Goal: Find contact information: Find contact information

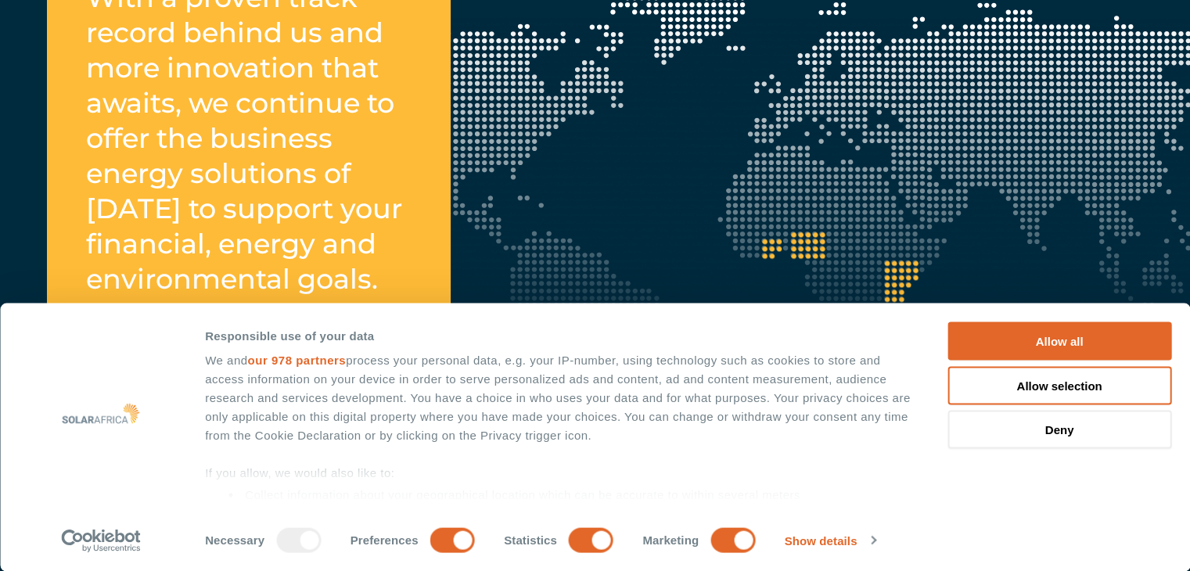
scroll to position [2020, 0]
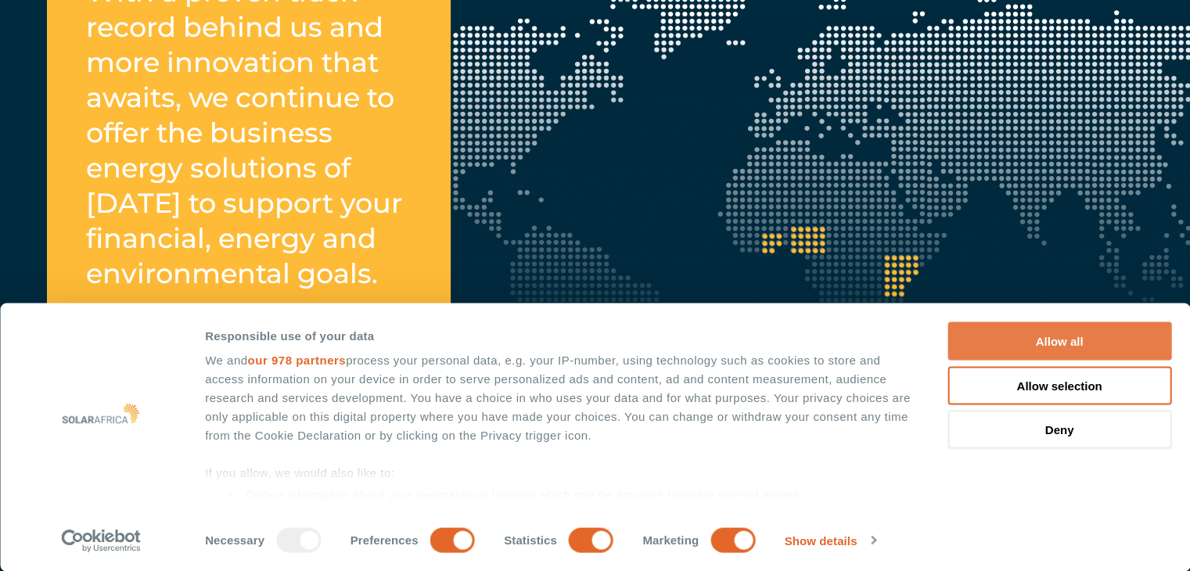
click at [983, 333] on button "Allow all" at bounding box center [1059, 341] width 224 height 38
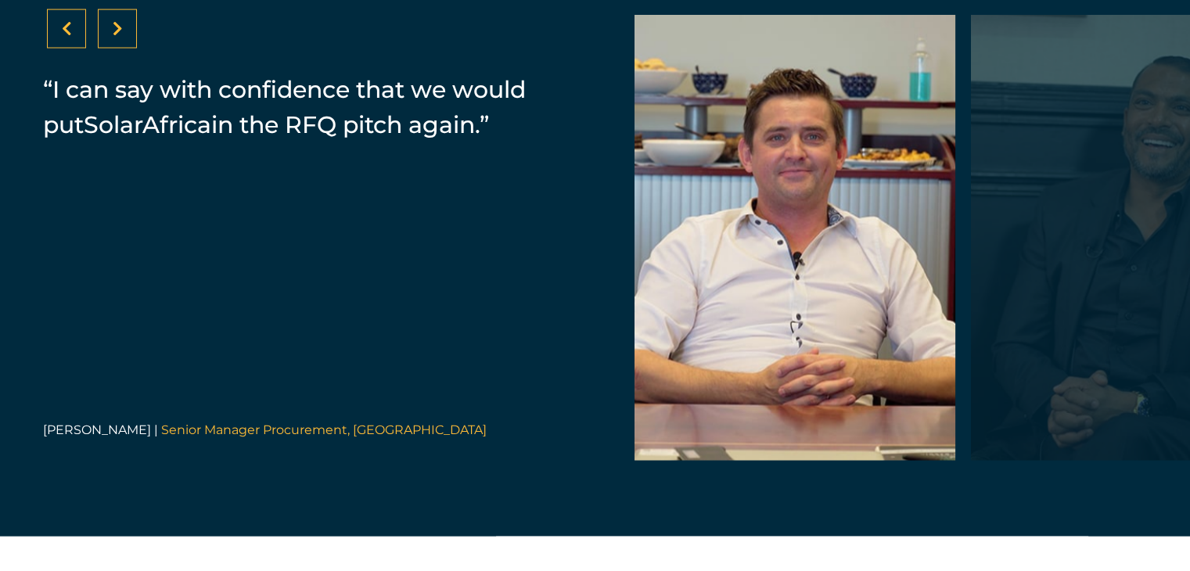
scroll to position [3254, 0]
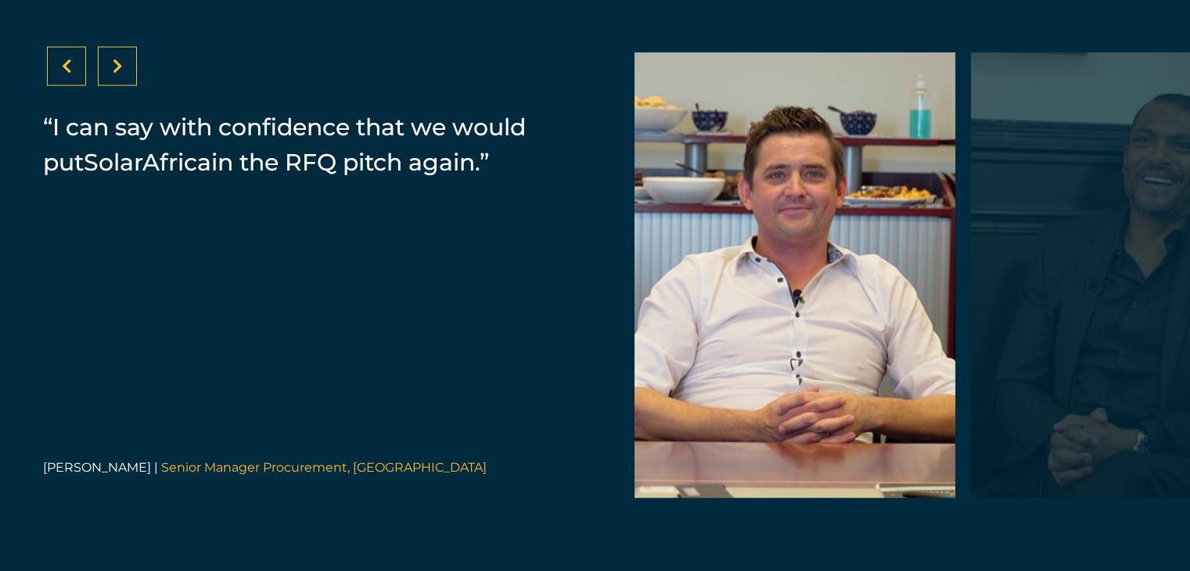
click at [1109, 308] on div at bounding box center [1131, 275] width 321 height 446
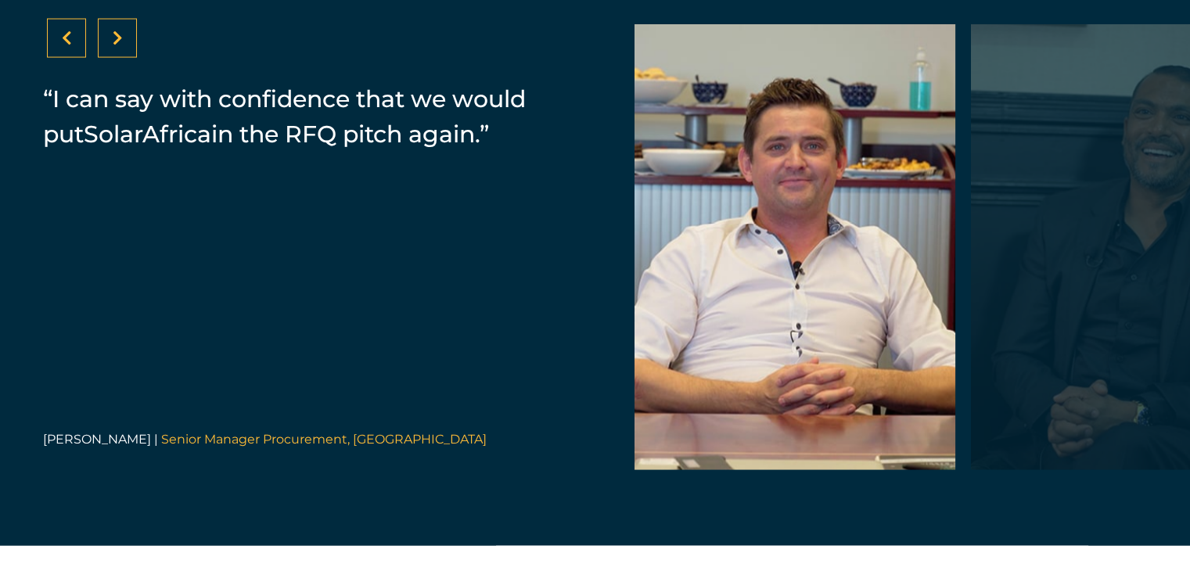
scroll to position [3280, 0]
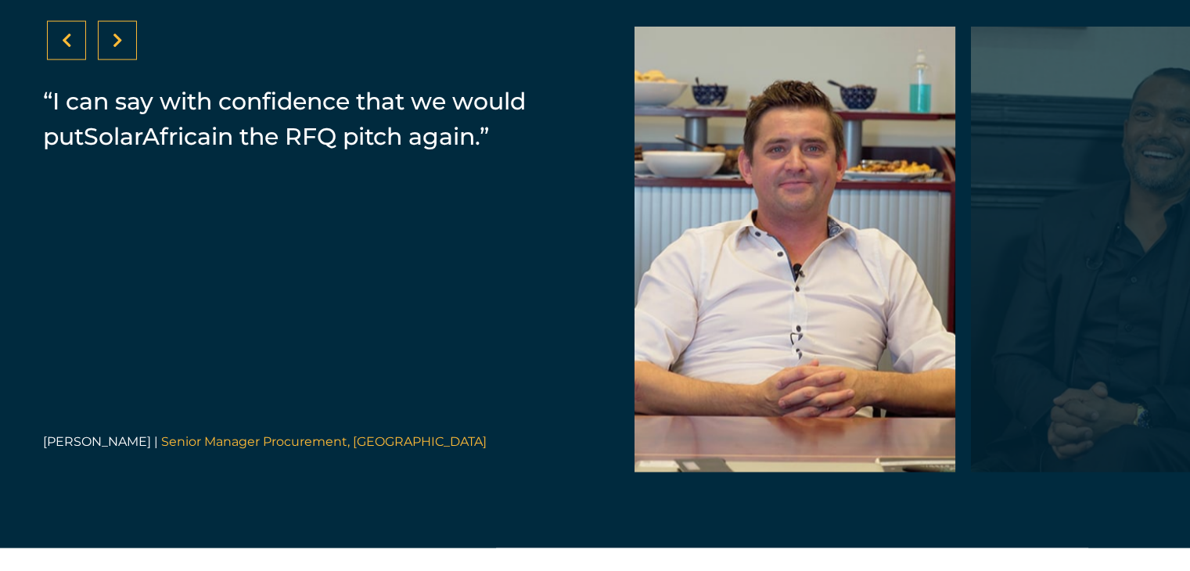
click at [115, 49] on icon at bounding box center [118, 41] width 10 height 16
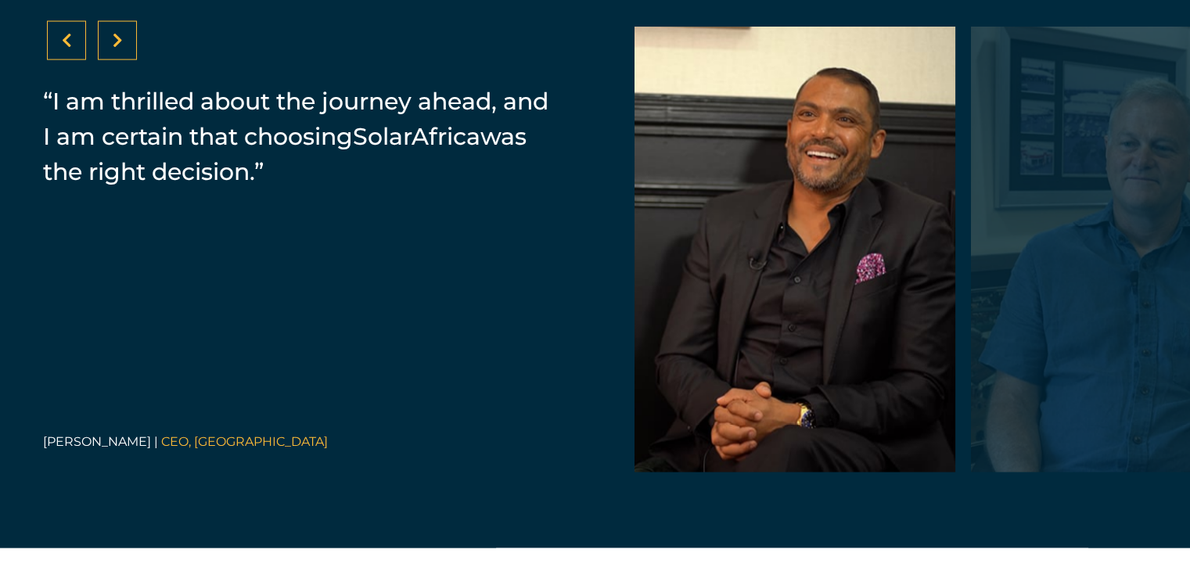
click at [116, 49] on icon at bounding box center [118, 41] width 10 height 16
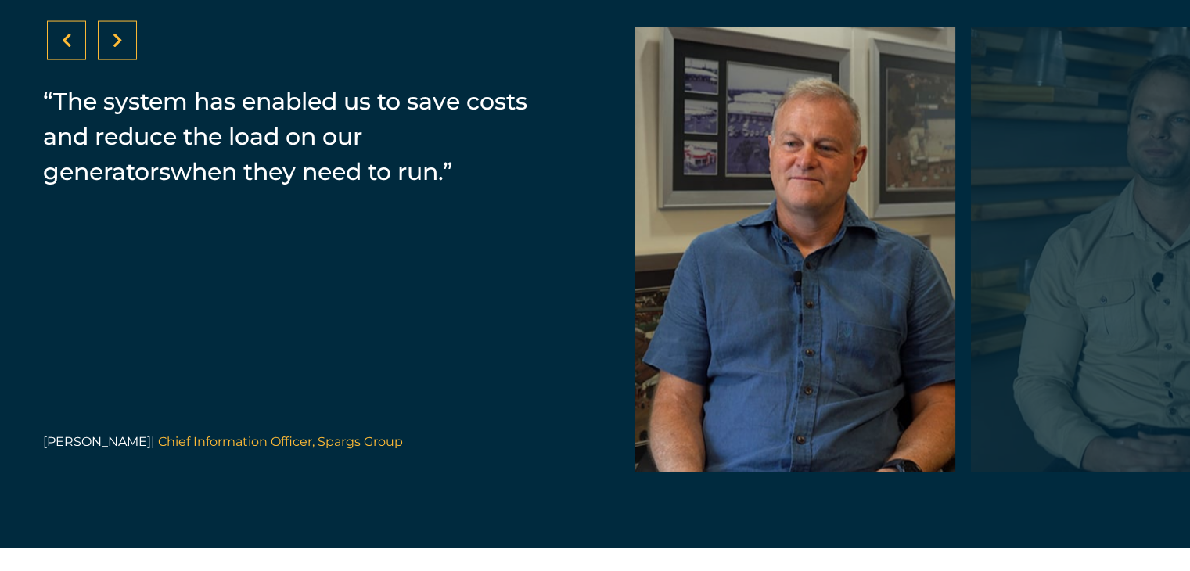
click at [116, 49] on icon at bounding box center [118, 41] width 10 height 16
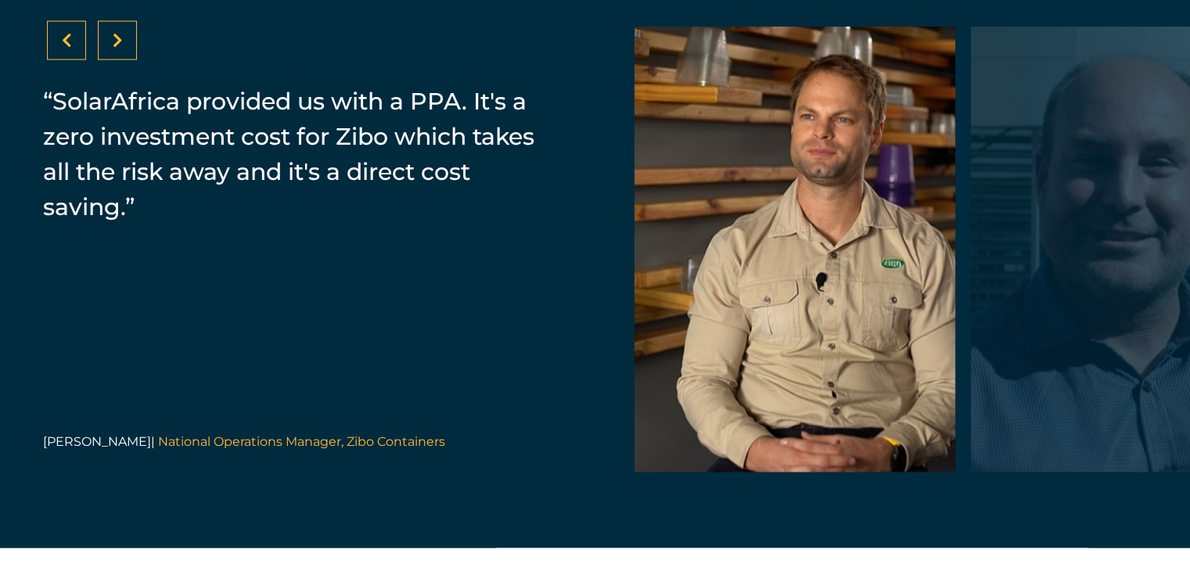
click at [116, 49] on icon at bounding box center [118, 41] width 10 height 16
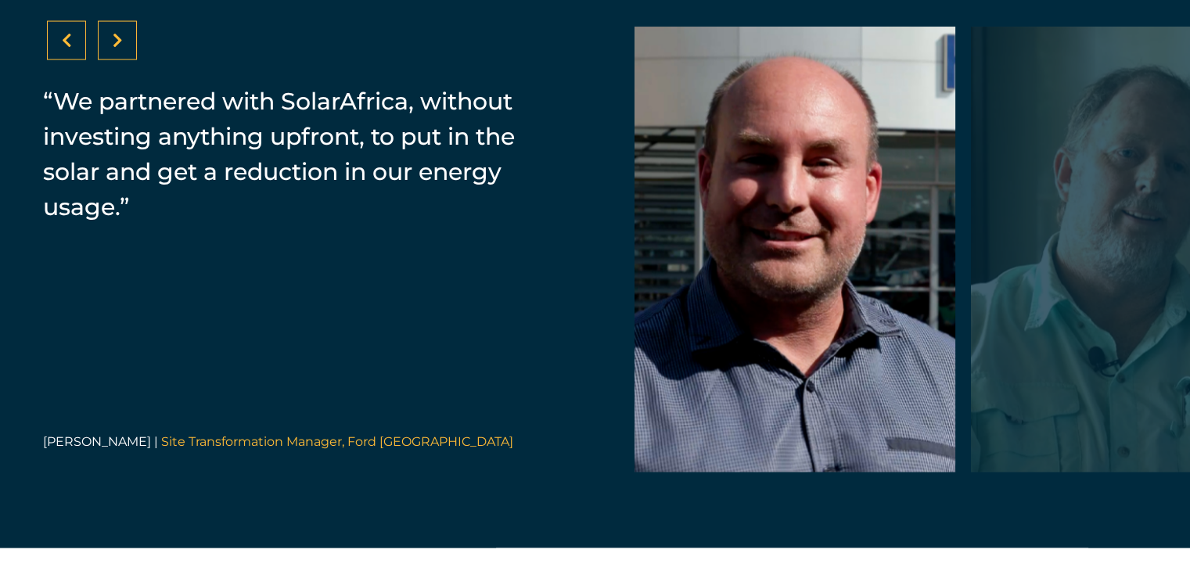
click at [116, 49] on icon at bounding box center [118, 41] width 10 height 16
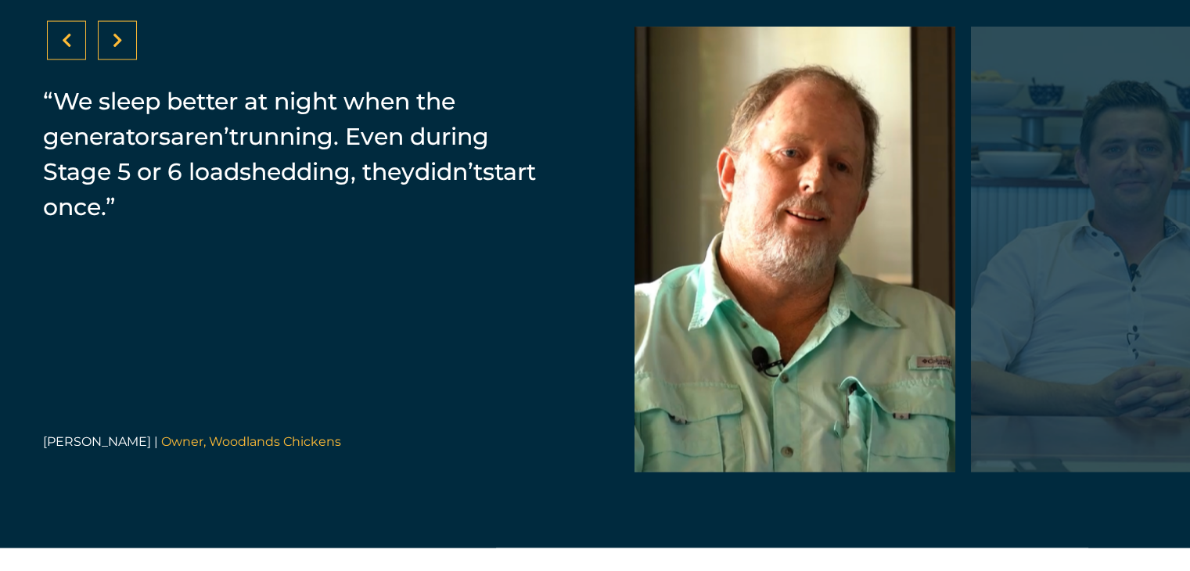
click at [116, 49] on icon at bounding box center [118, 41] width 10 height 16
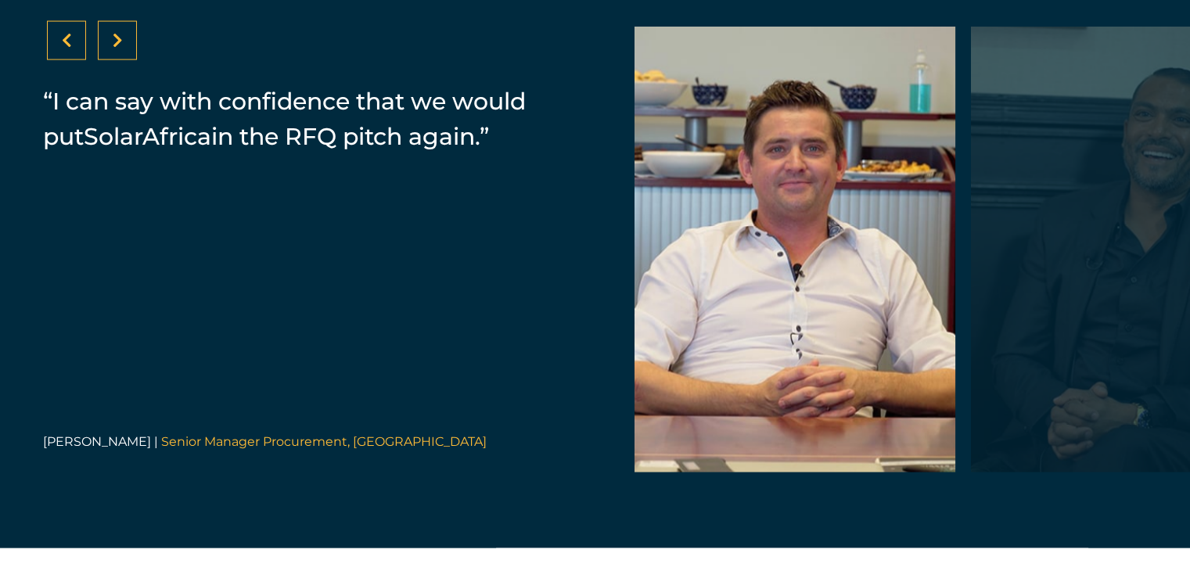
click at [116, 49] on icon at bounding box center [118, 41] width 10 height 16
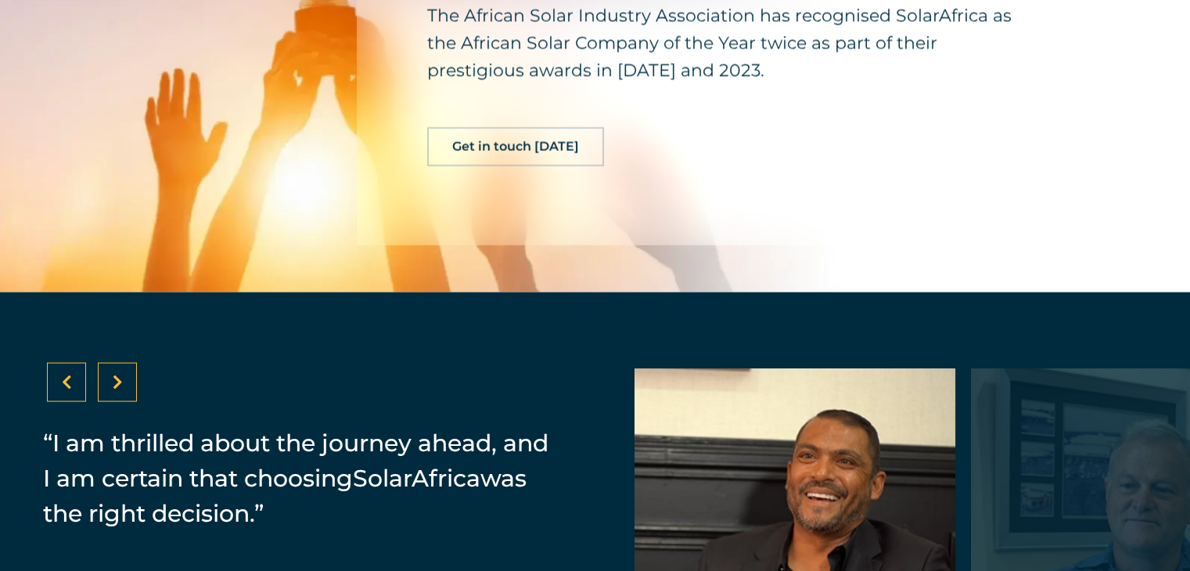
scroll to position [3273, 0]
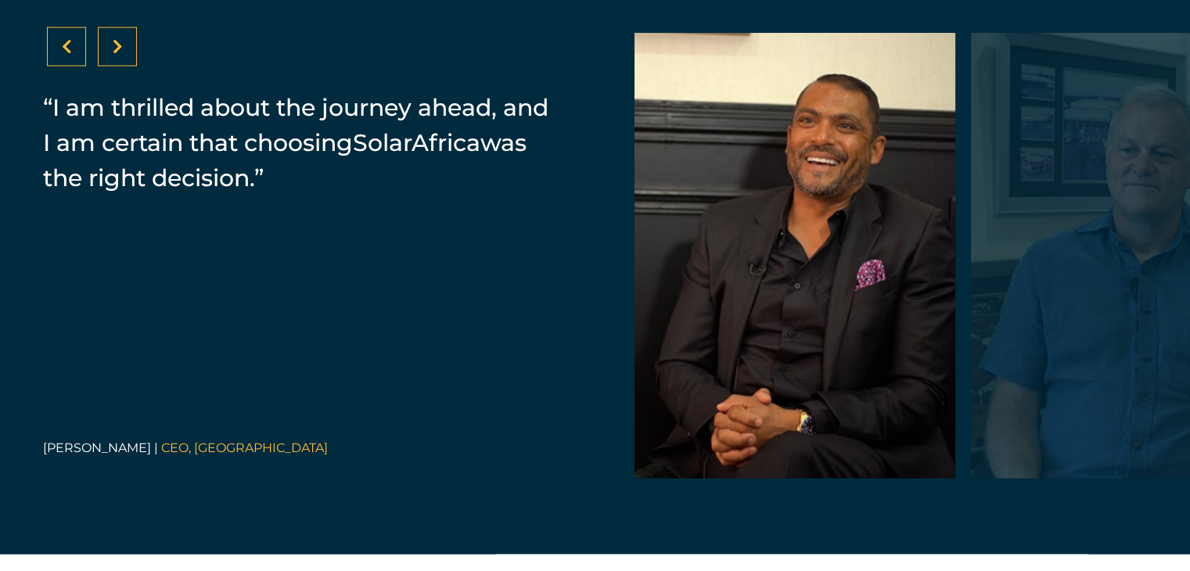
click at [117, 55] on icon at bounding box center [118, 47] width 10 height 16
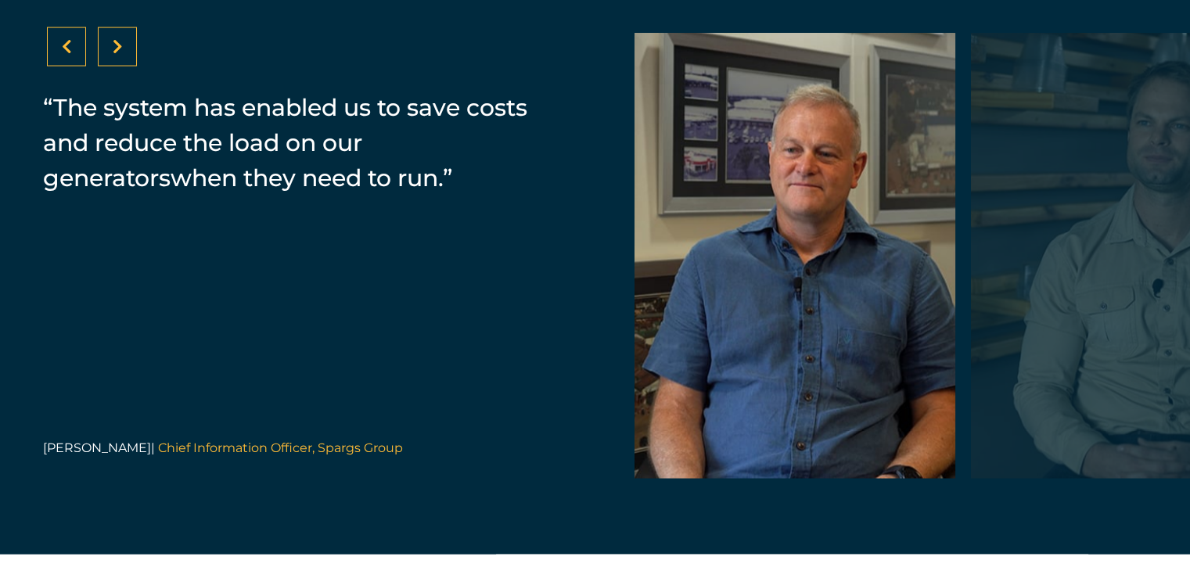
click at [117, 55] on icon at bounding box center [118, 47] width 10 height 16
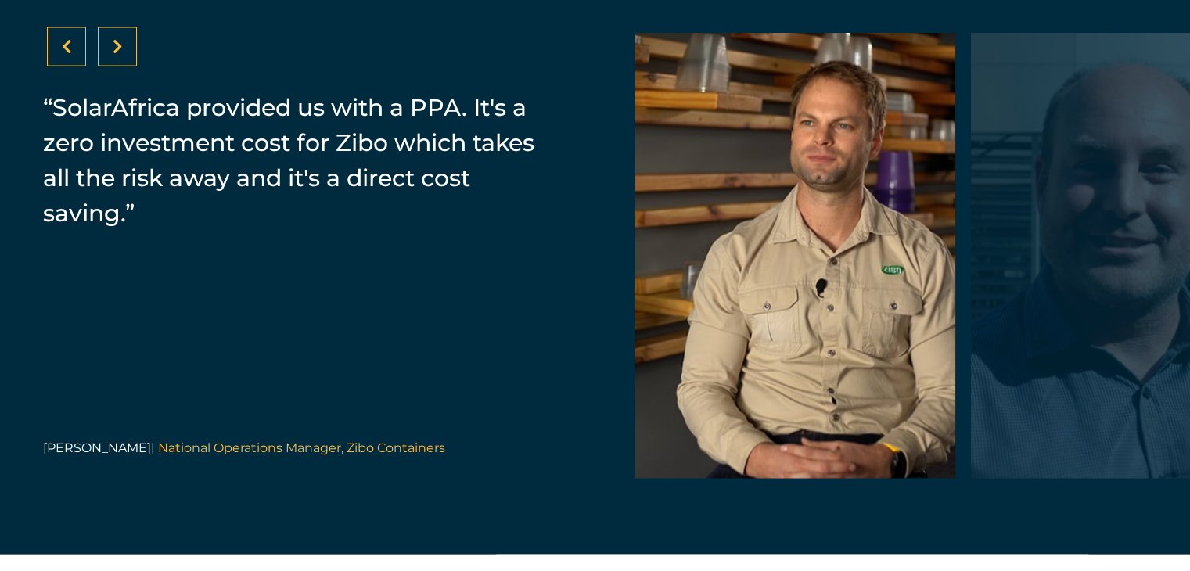
click at [116, 55] on icon at bounding box center [118, 47] width 10 height 16
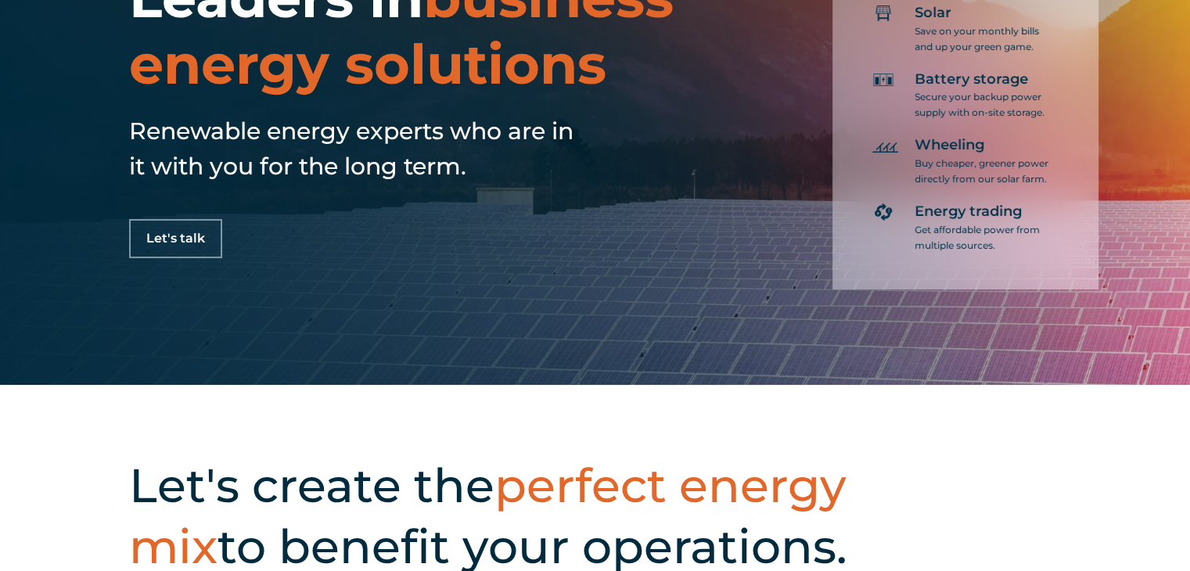
scroll to position [0, 0]
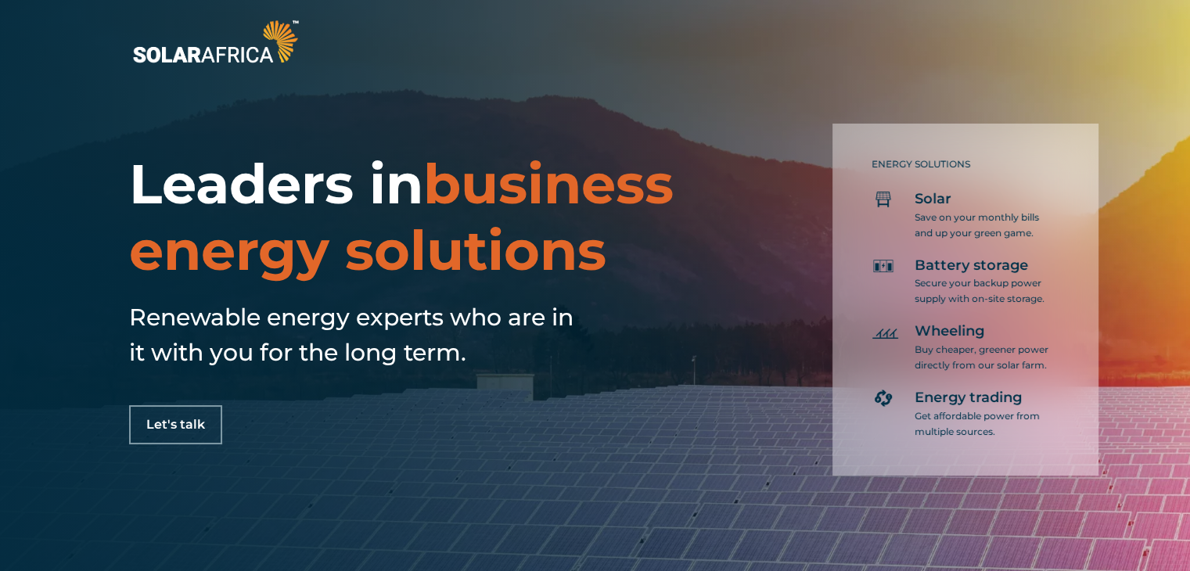
click at [244, 35] on img at bounding box center [215, 42] width 173 height 52
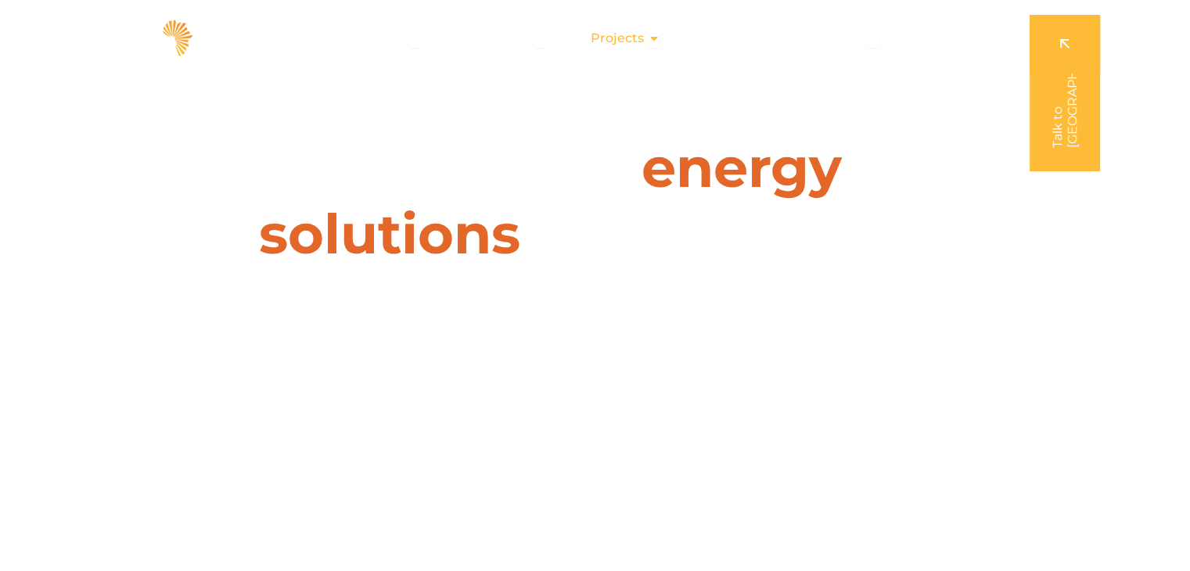
click at [642, 31] on span "Projects" at bounding box center [617, 38] width 53 height 19
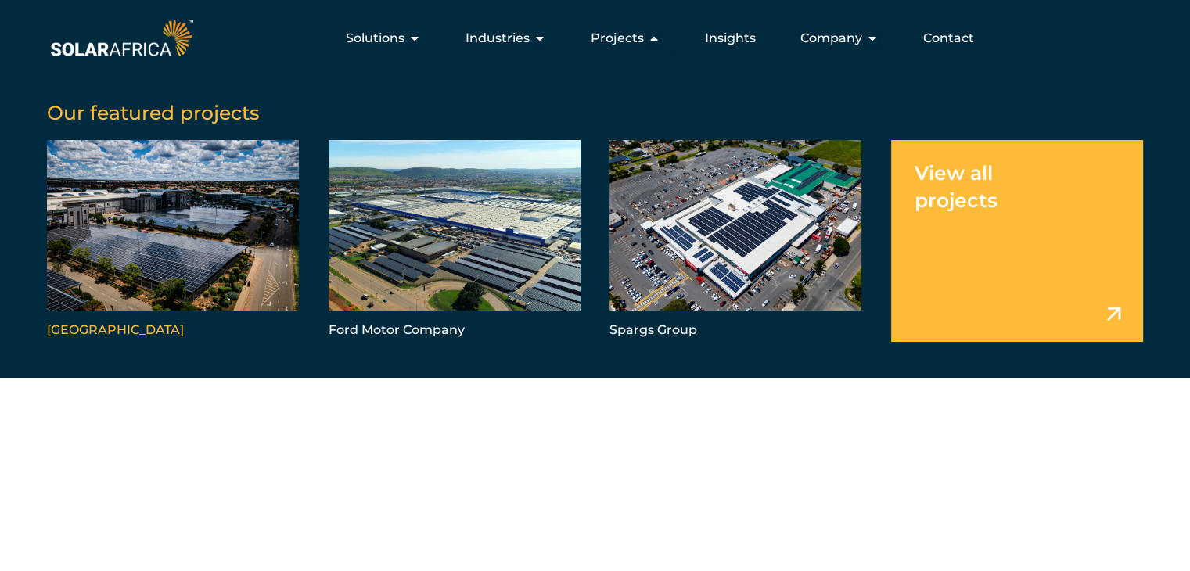
click at [187, 276] on link "Menu" at bounding box center [173, 241] width 252 height 202
click at [1118, 311] on link "Menu" at bounding box center [1017, 241] width 252 height 202
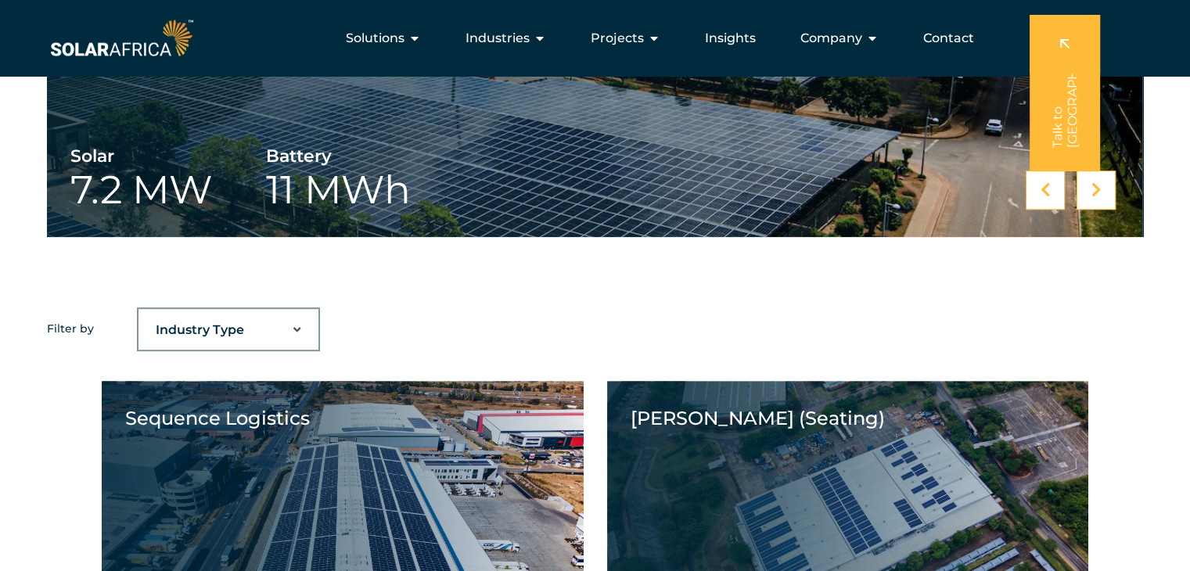
scroll to position [657, 0]
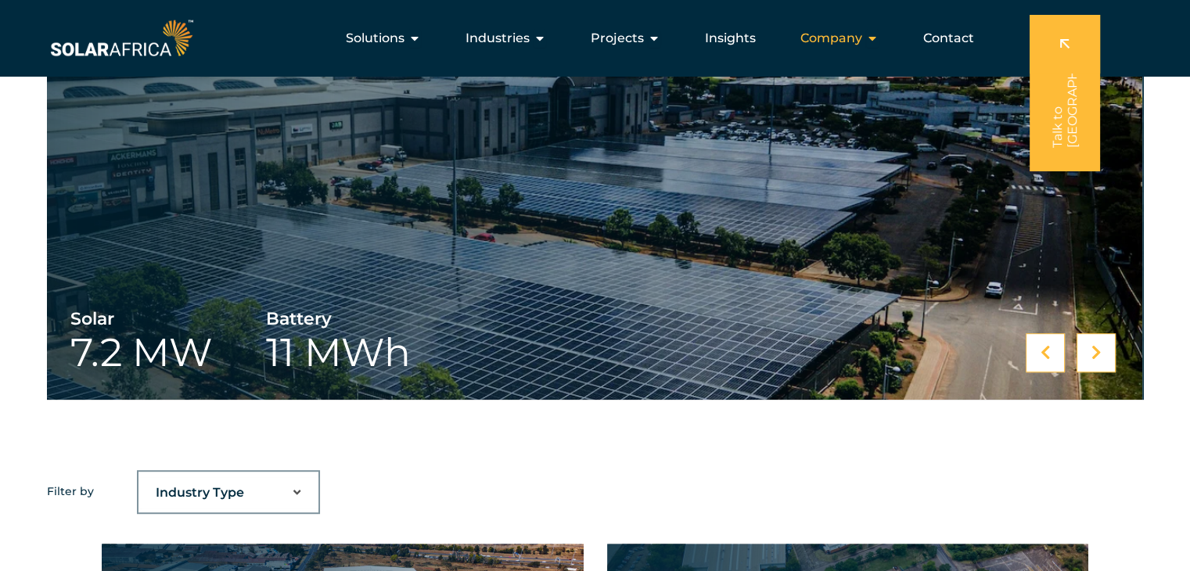
click at [857, 26] on div "Company Close Company Open Company" at bounding box center [839, 38] width 103 height 31
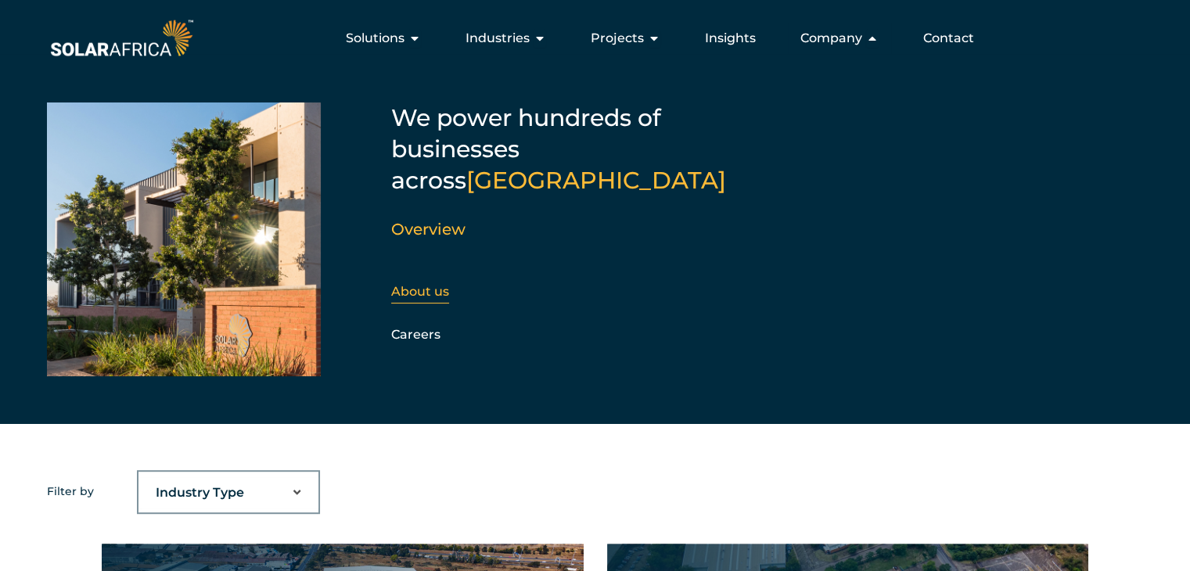
click at [433, 284] on link "About us" at bounding box center [420, 291] width 58 height 15
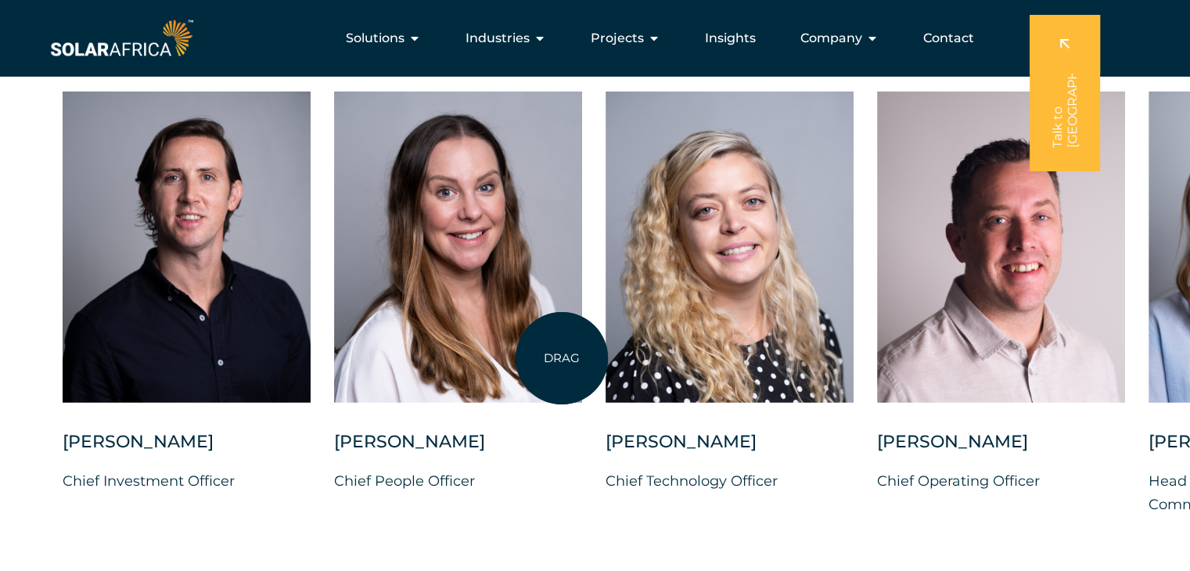
scroll to position [3951, 0]
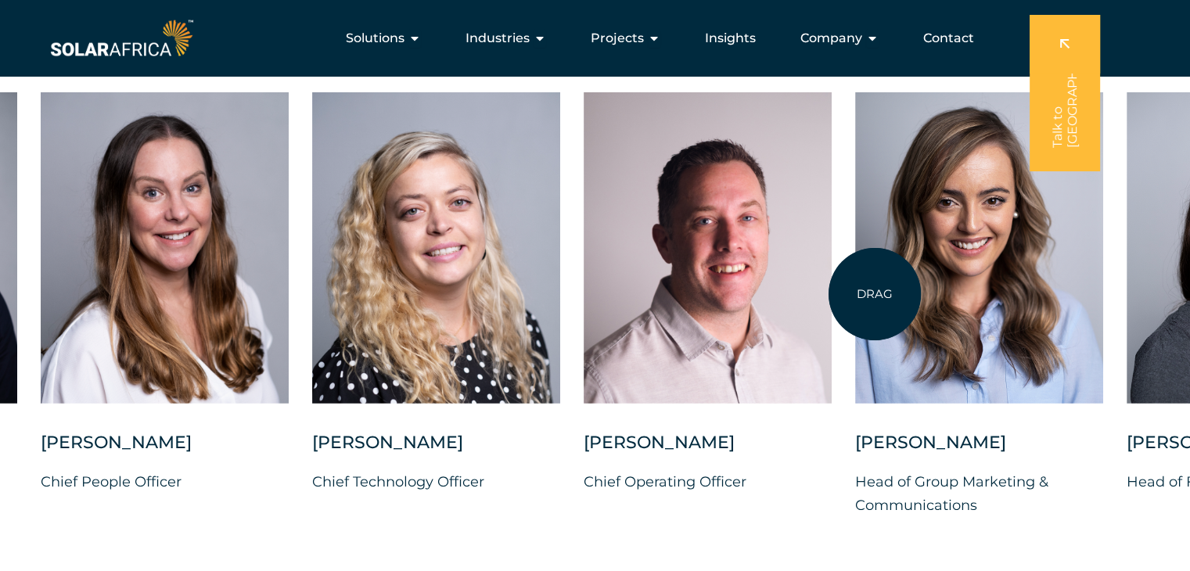
drag, startPoint x: 1168, startPoint y: 293, endPoint x: 731, endPoint y: 318, distance: 438.1
click at [855, 318] on div at bounding box center [979, 247] width 248 height 311
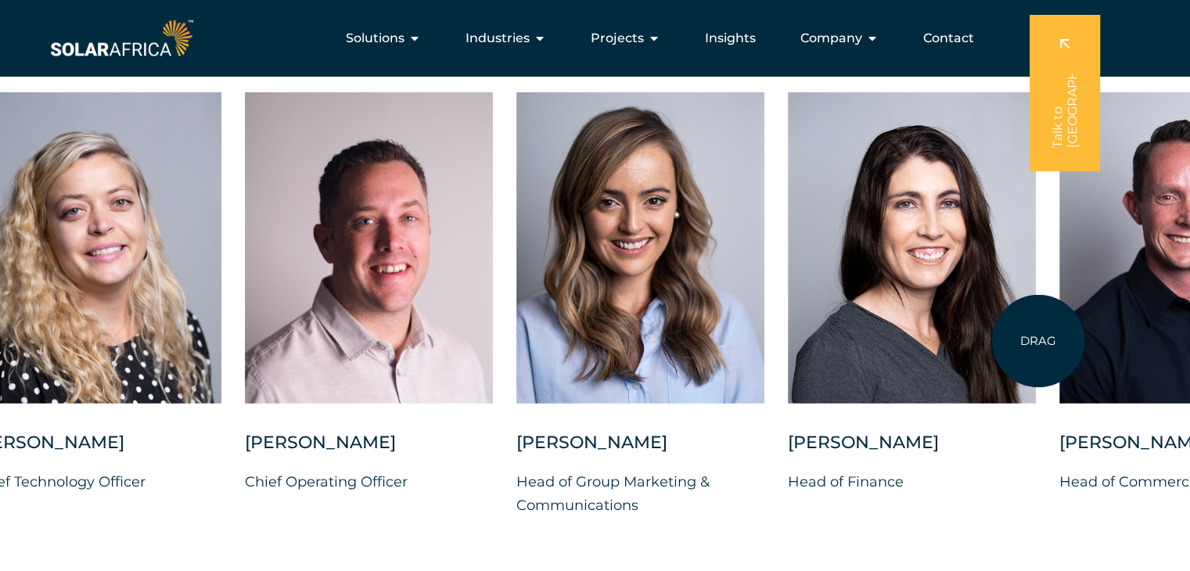
drag, startPoint x: 1127, startPoint y: 330, endPoint x: 747, endPoint y: 368, distance: 382.1
click at [747, 368] on div "Charl Alheit Chief Investment Officer Candice Seggie Chief People Officer Suné …" at bounding box center [516, 317] width 2297 height 450
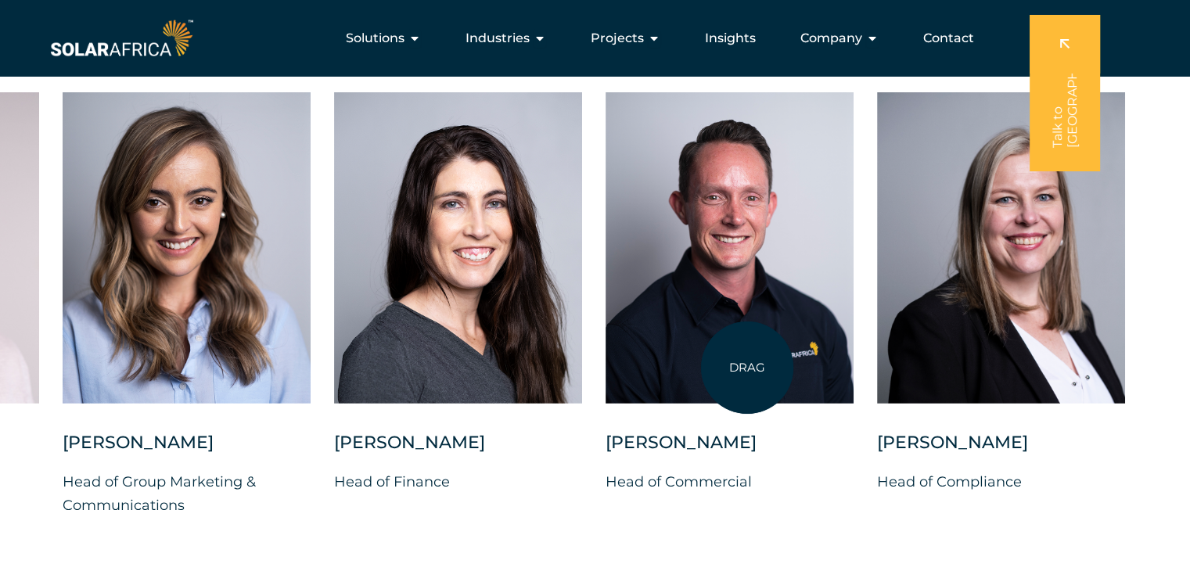
scroll to position [3953, 0]
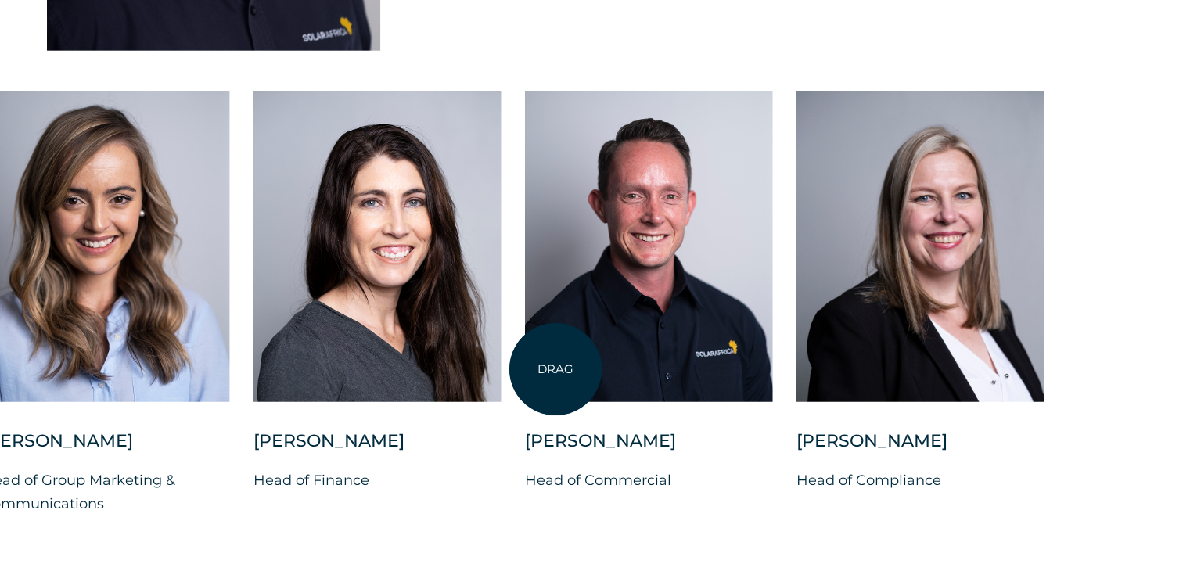
drag, startPoint x: 960, startPoint y: 357, endPoint x: 524, endPoint y: 371, distance: 436.0
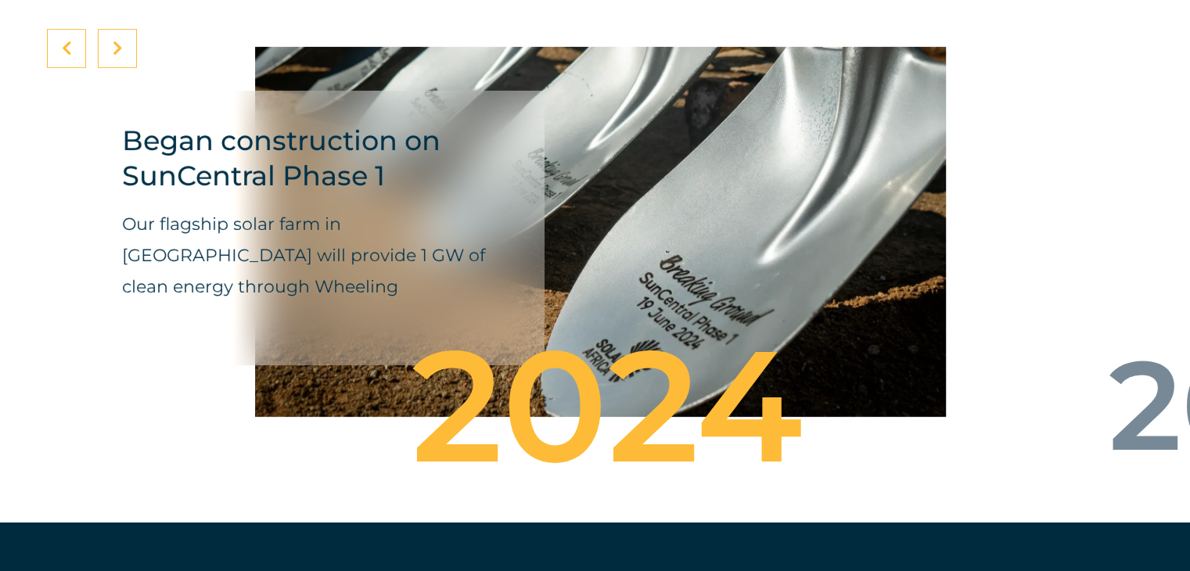
scroll to position [5250, 0]
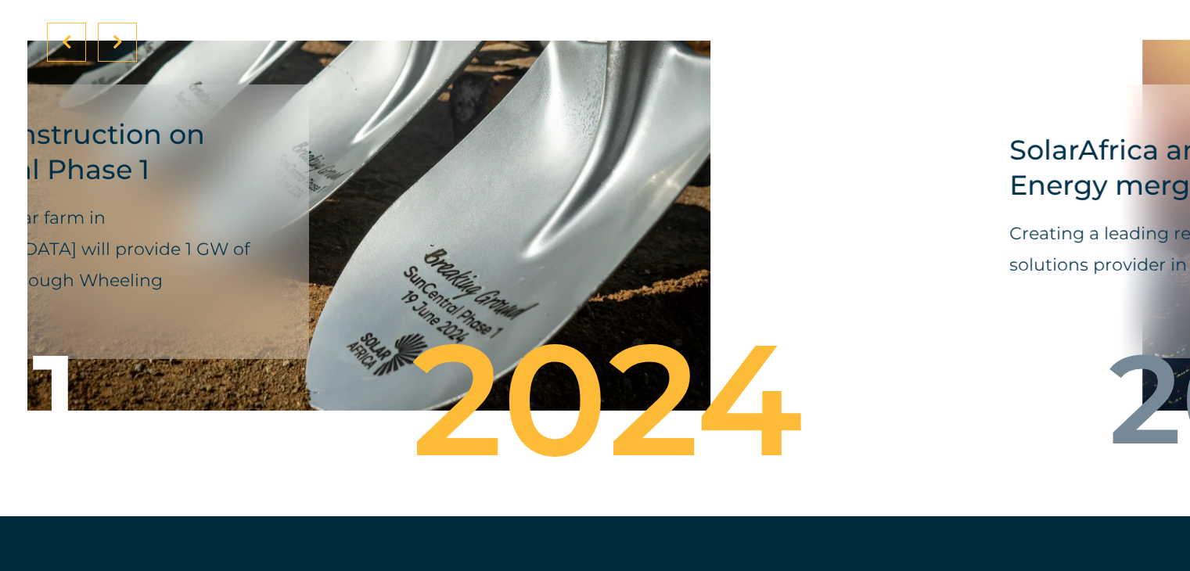
drag, startPoint x: 839, startPoint y: 208, endPoint x: 460, endPoint y: 279, distance: 385.2
click at [460, 279] on div "Began construction on SunCentral Phase 1 Our flagship solar farm in De Aar will…" at bounding box center [365, 225] width 691 height 415
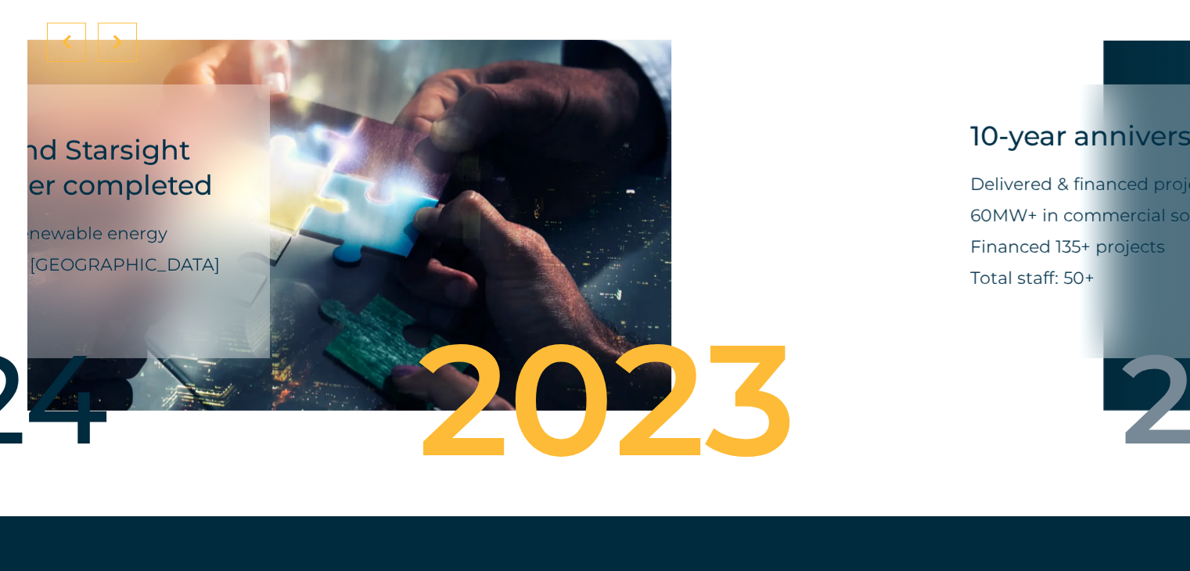
drag, startPoint x: 600, startPoint y: 293, endPoint x: 132, endPoint y: 397, distance: 479.5
click at [132, 397] on div "Krystalline Salt Limited Delivered East Africa’s largest industrial solar syste…" at bounding box center [595, 251] width 1190 height 529
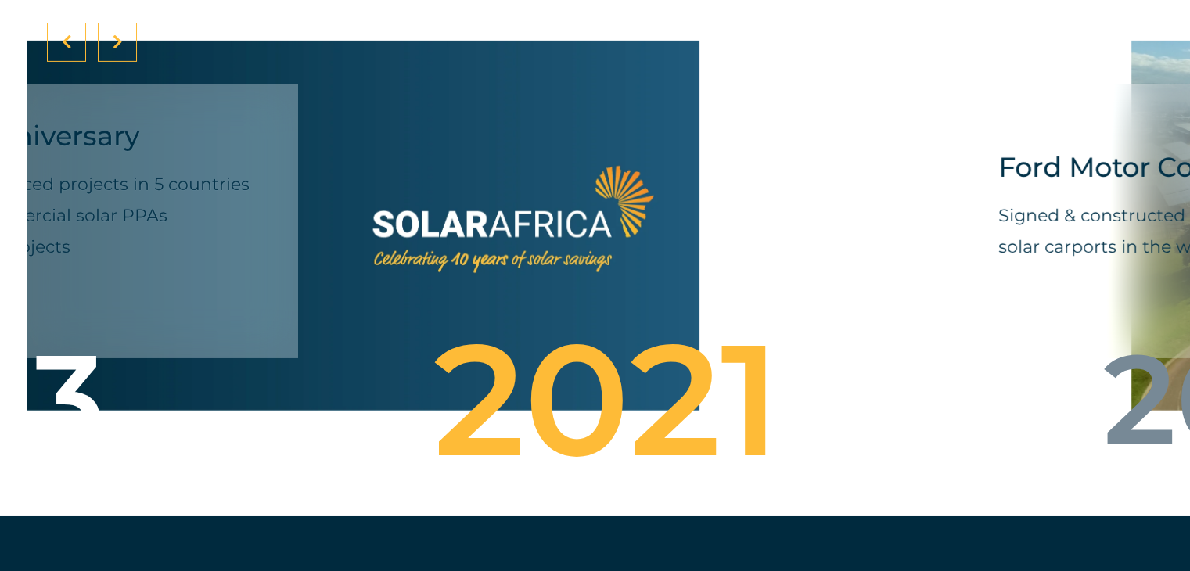
drag, startPoint x: 658, startPoint y: 307, endPoint x: 361, endPoint y: 323, distance: 297.7
click at [361, 323] on div "10-year anniversary Delivered & financed projects in 5 countries 60MW+ in comme…" at bounding box center [354, 225] width 691 height 415
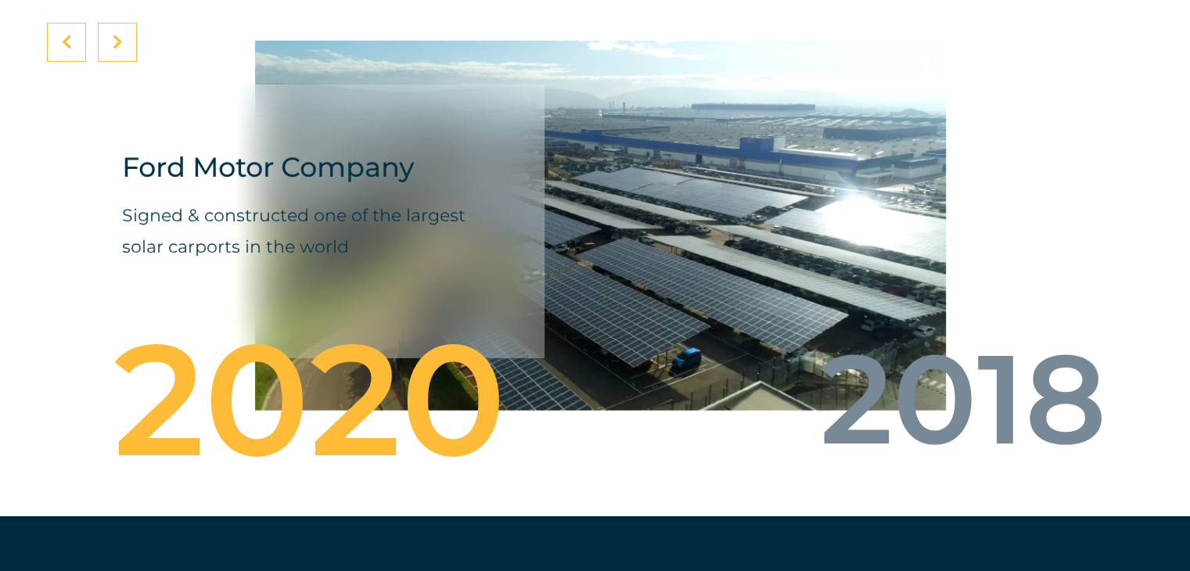
drag, startPoint x: 554, startPoint y: 347, endPoint x: 17, endPoint y: 322, distance: 537.3
click at [17, 322] on div "Krystalline Salt Limited Delivered East Africa’s largest industrial solar syste…" at bounding box center [595, 251] width 1190 height 529
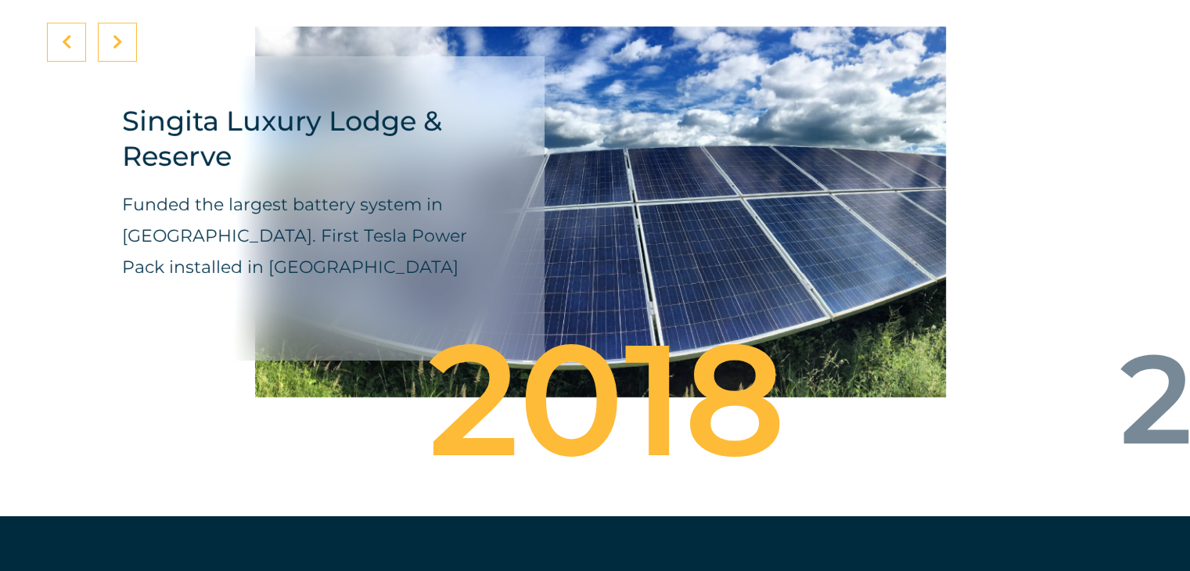
drag, startPoint x: 688, startPoint y: 245, endPoint x: 522, endPoint y: 261, distance: 166.7
click at [522, 261] on div "Singita Luxury Lodge & Reserve Funded the largest battery system in Africa. Fir…" at bounding box center [600, 212] width 691 height 445
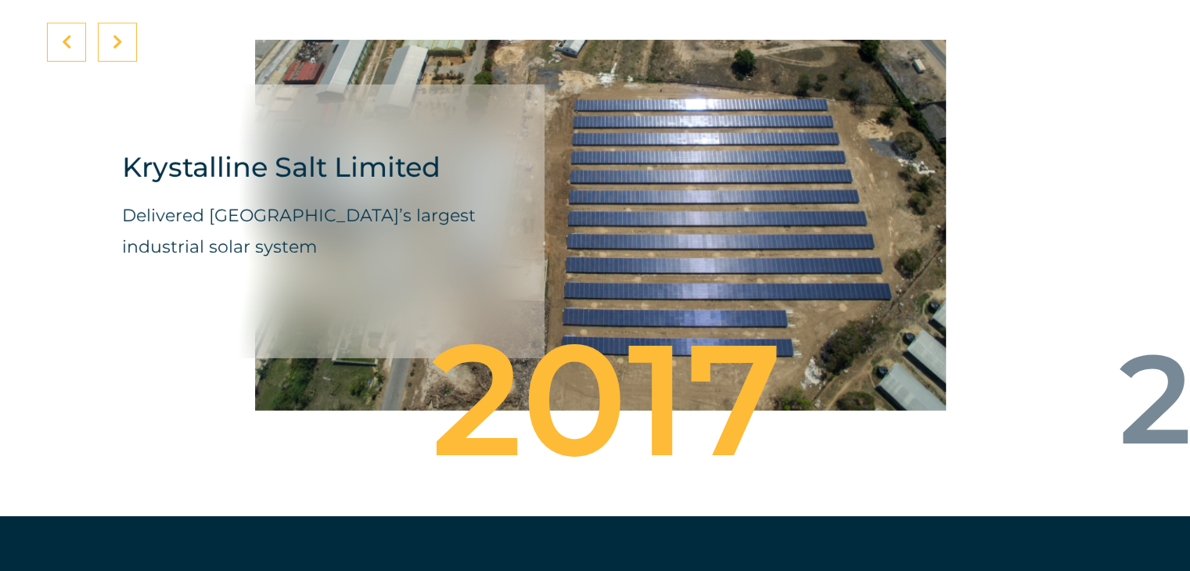
drag, startPoint x: 698, startPoint y: 264, endPoint x: 467, endPoint y: 267, distance: 230.8
click at [467, 267] on div "Krystalline Salt Limited Delivered East Africa’s largest industrial solar system" at bounding box center [600, 225] width 691 height 415
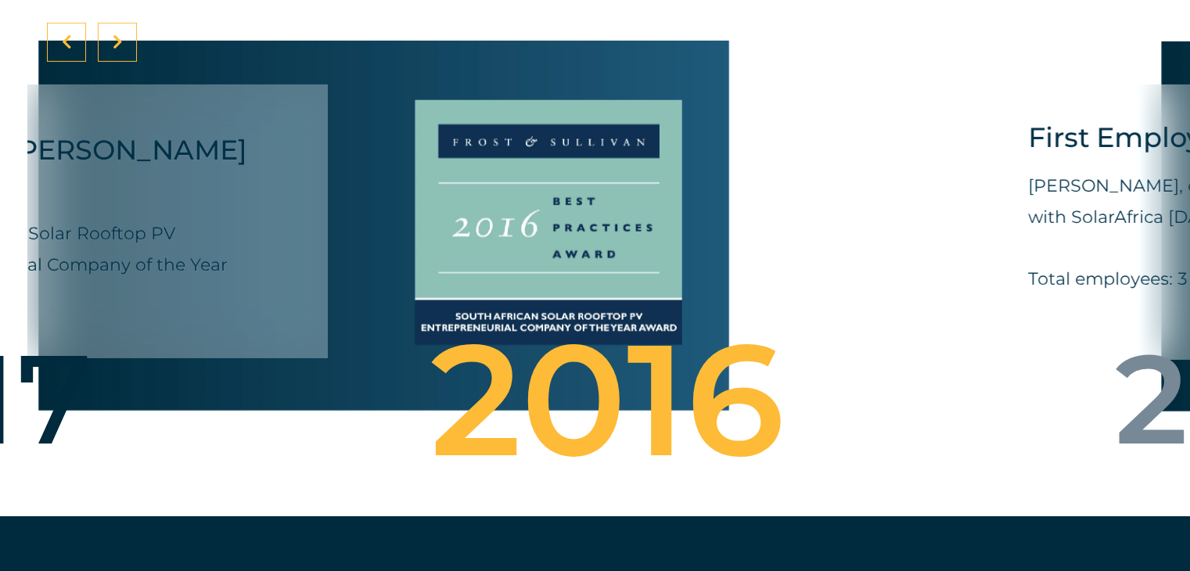
drag, startPoint x: 467, startPoint y: 267, endPoint x: 190, endPoint y: 350, distance: 289.1
click at [190, 350] on div "Krystalline Salt Limited Delivered East Africa’s largest industrial solar syste…" at bounding box center [595, 251] width 1190 height 529
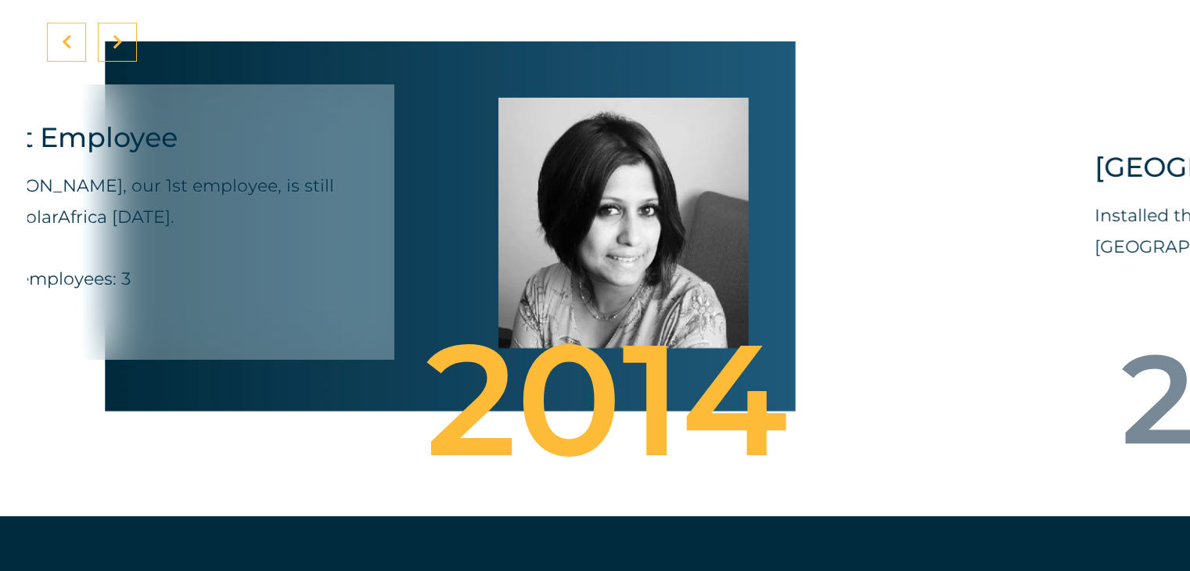
drag, startPoint x: 624, startPoint y: 218, endPoint x: 378, endPoint y: 246, distance: 247.2
click at [378, 246] on div "First Employee Preeti Ragoobar, our 1st employee, is still with SolarAfrica tod…" at bounding box center [450, 226] width 691 height 416
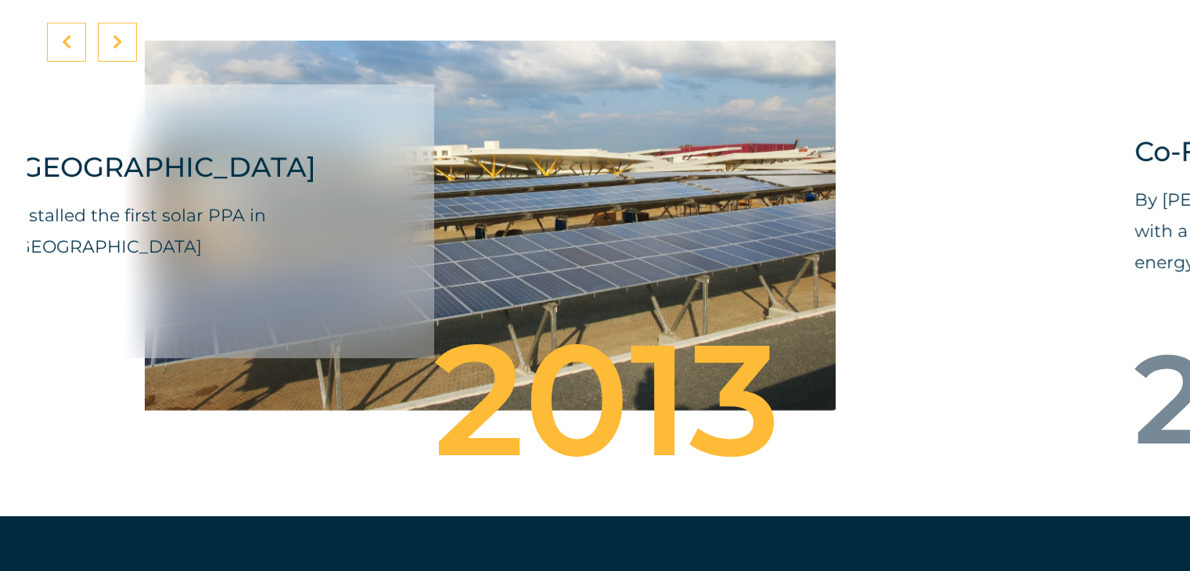
drag, startPoint x: 721, startPoint y: 247, endPoint x: 577, endPoint y: 249, distance: 143.2
click at [577, 249] on div "Garden City Mall Installed the first solar PPA in Kenya" at bounding box center [490, 225] width 691 height 415
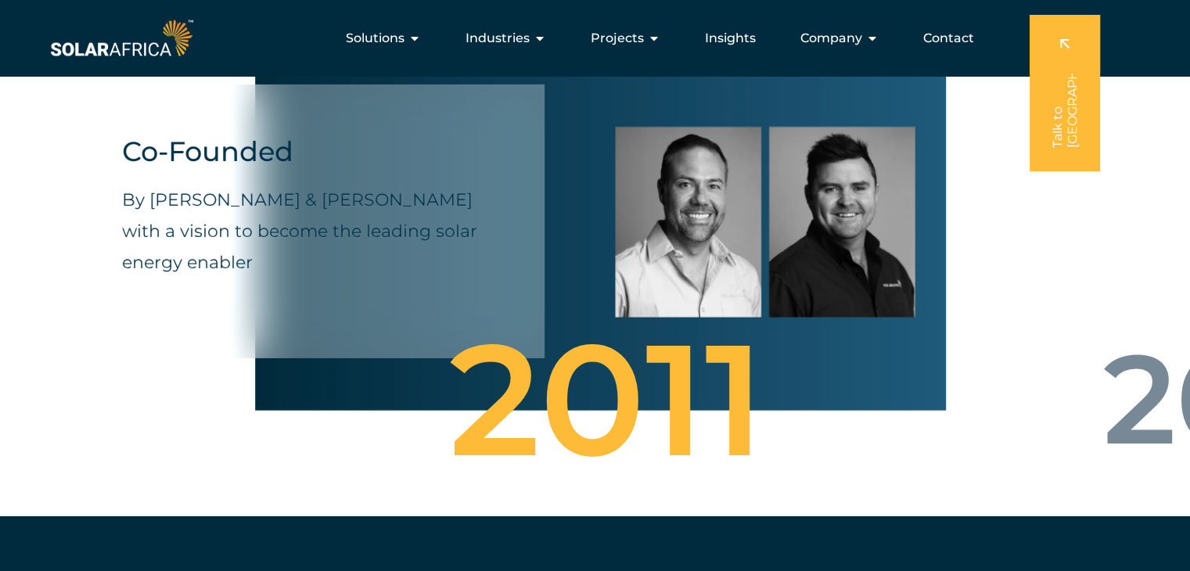
scroll to position [5245, 0]
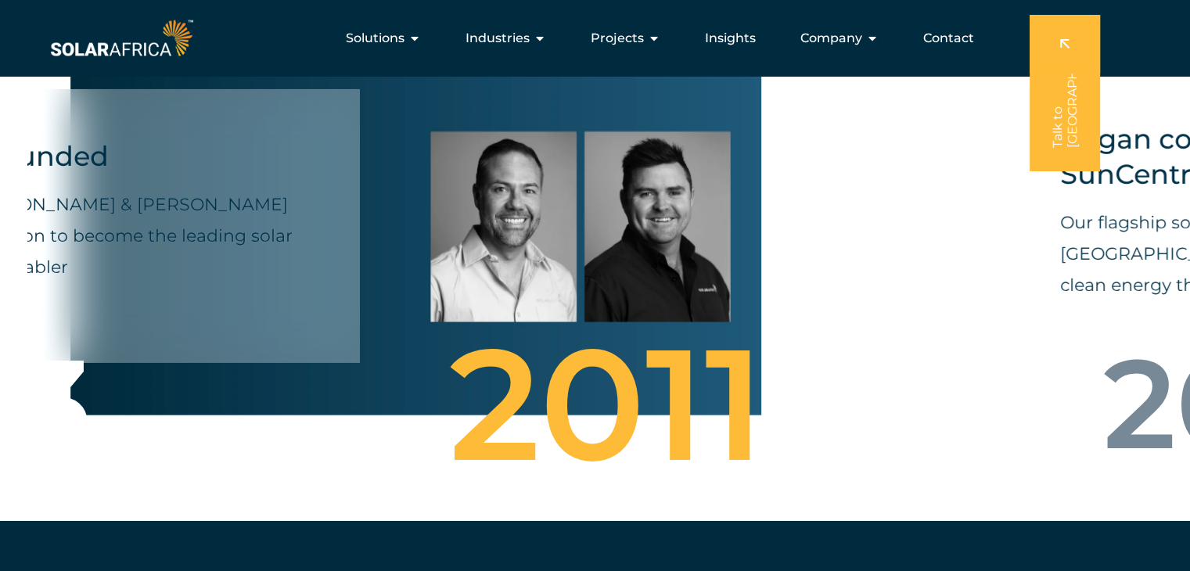
drag, startPoint x: 728, startPoint y: 238, endPoint x: 467, endPoint y: 253, distance: 261.7
click at [467, 253] on div "Co-Founded By James Irons & David McDonald with a vision to become the leading …" at bounding box center [415, 230] width 691 height 415
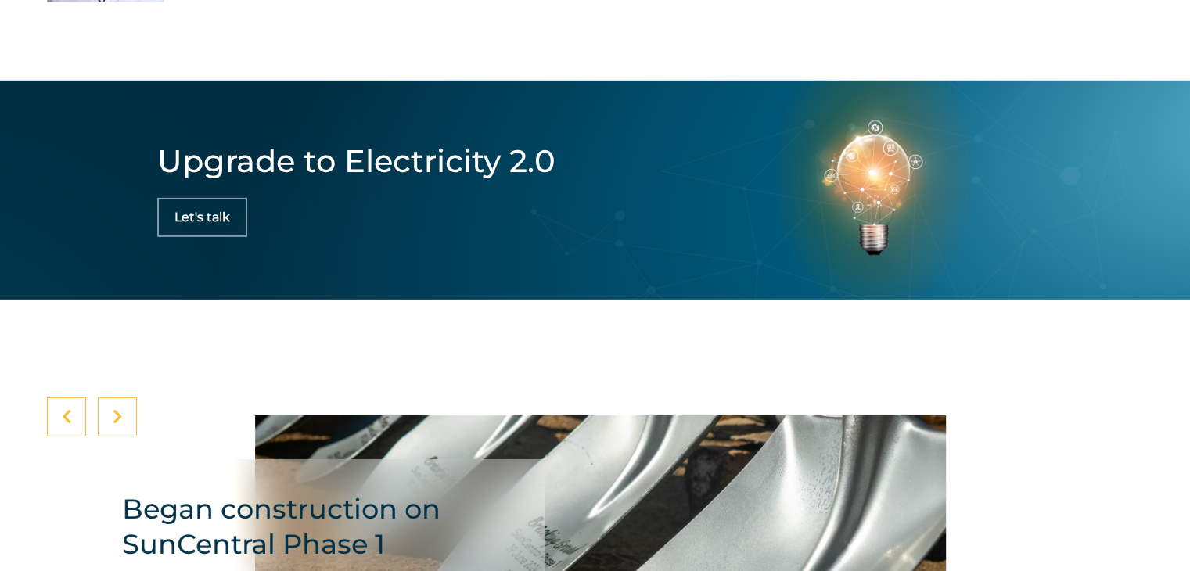
scroll to position [5113, 0]
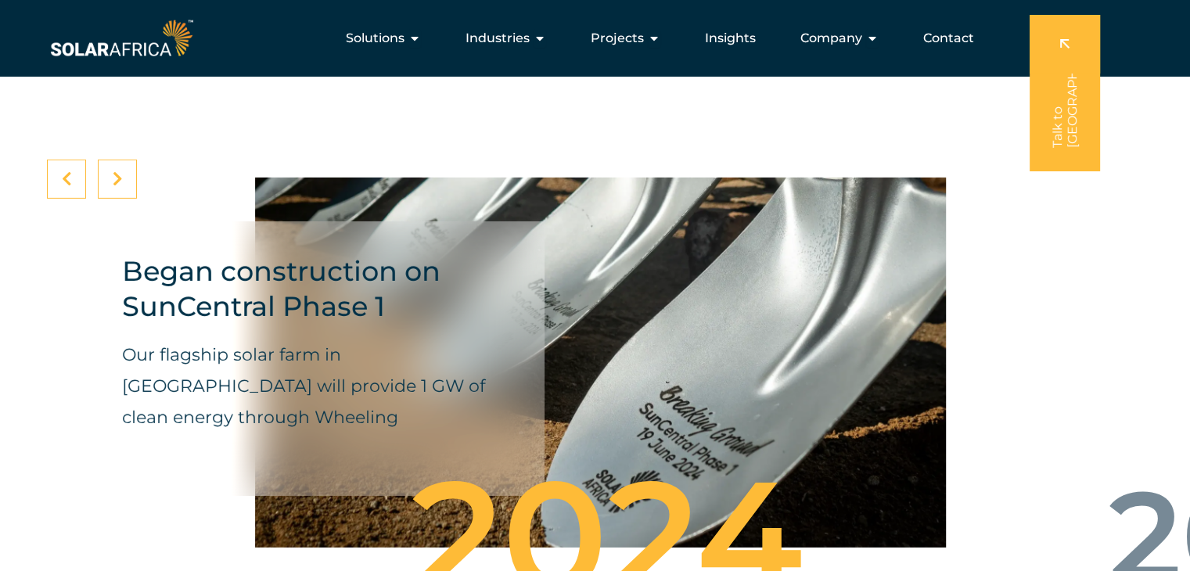
click at [70, 171] on icon at bounding box center [67, 179] width 10 height 16
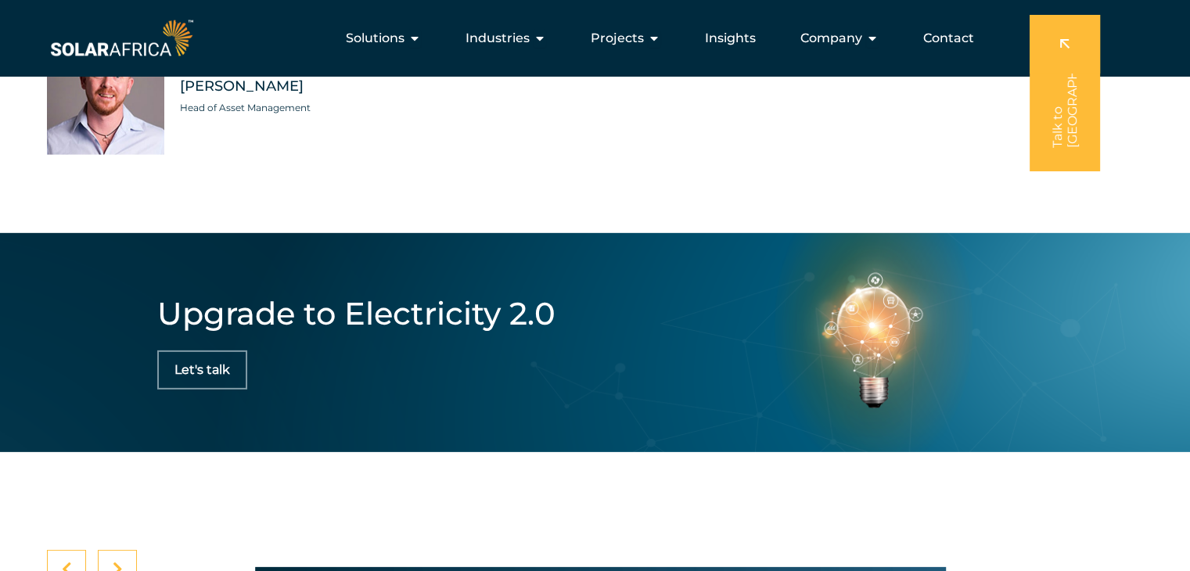
scroll to position [4711, 0]
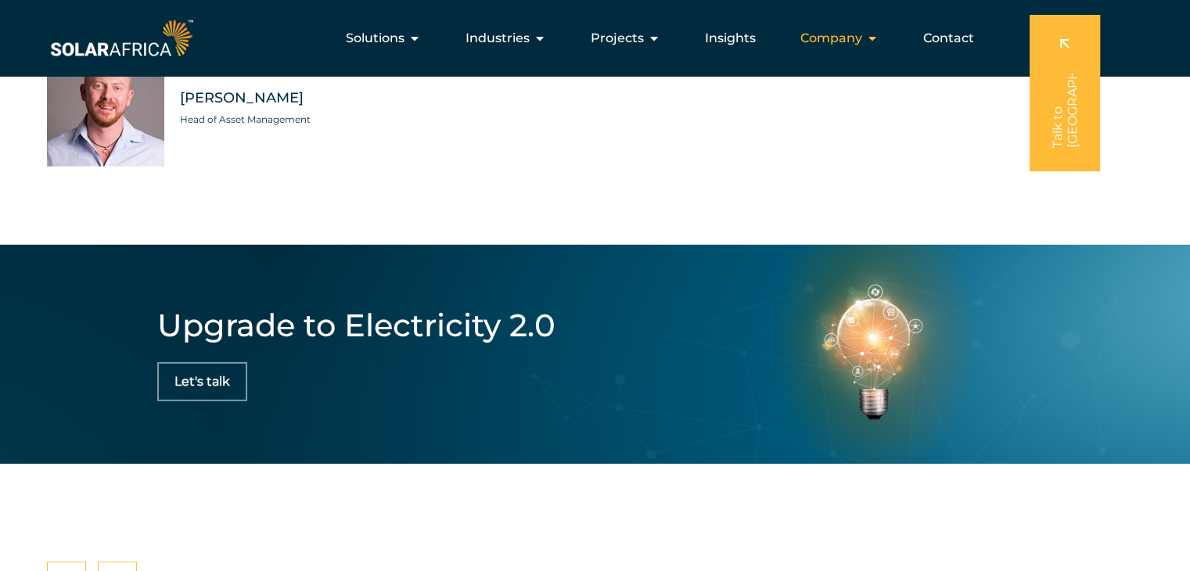
click at [875, 36] on icon "Menu" at bounding box center [872, 38] width 13 height 13
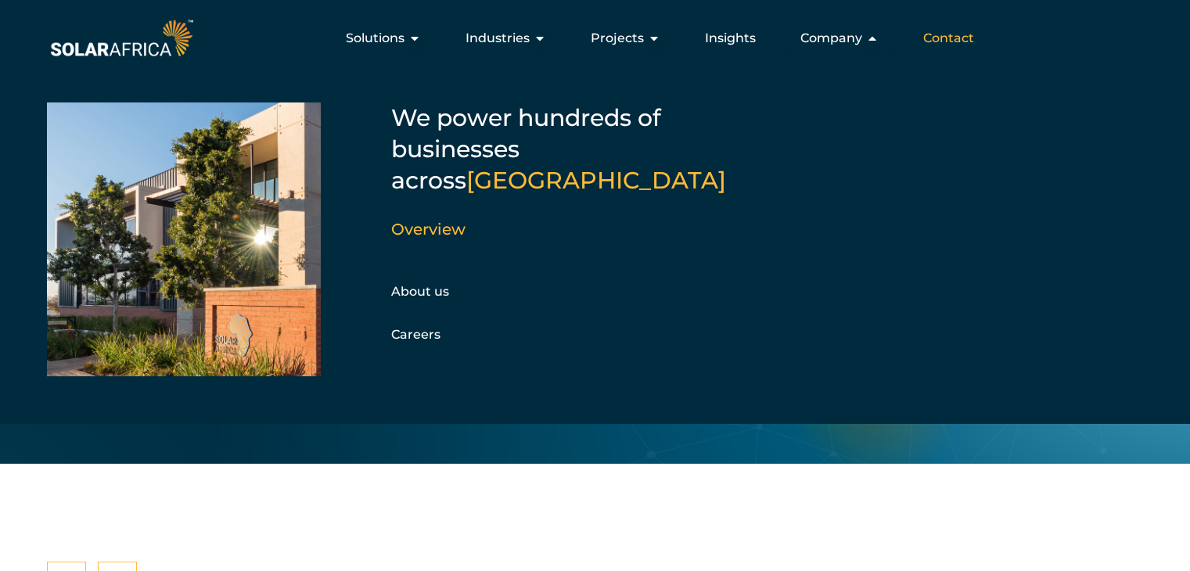
click at [962, 40] on span "Contact" at bounding box center [948, 38] width 51 height 19
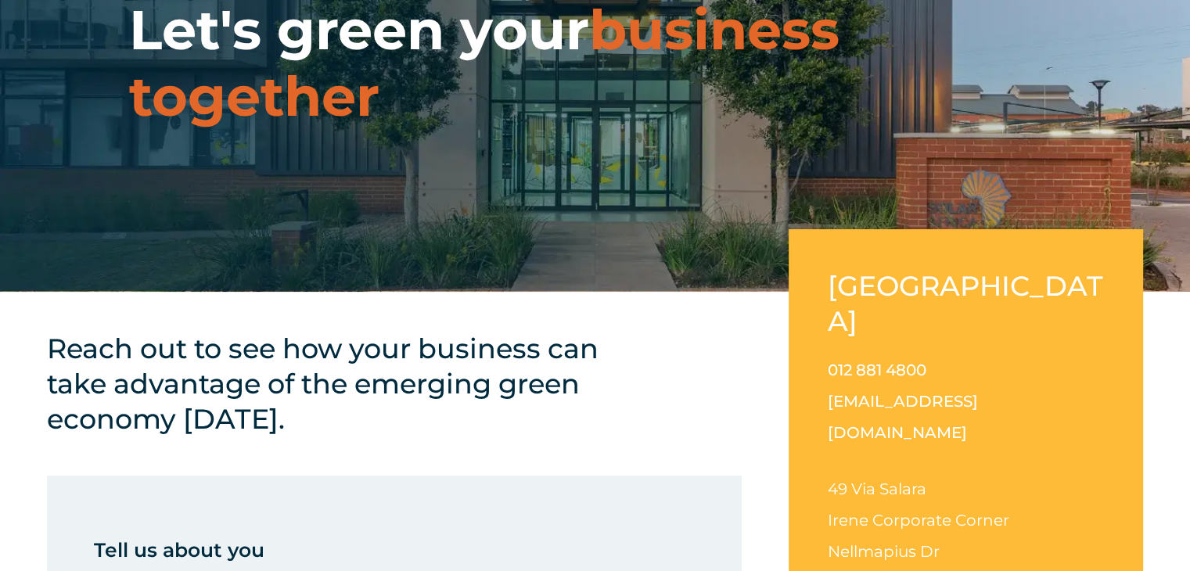
scroll to position [169, 0]
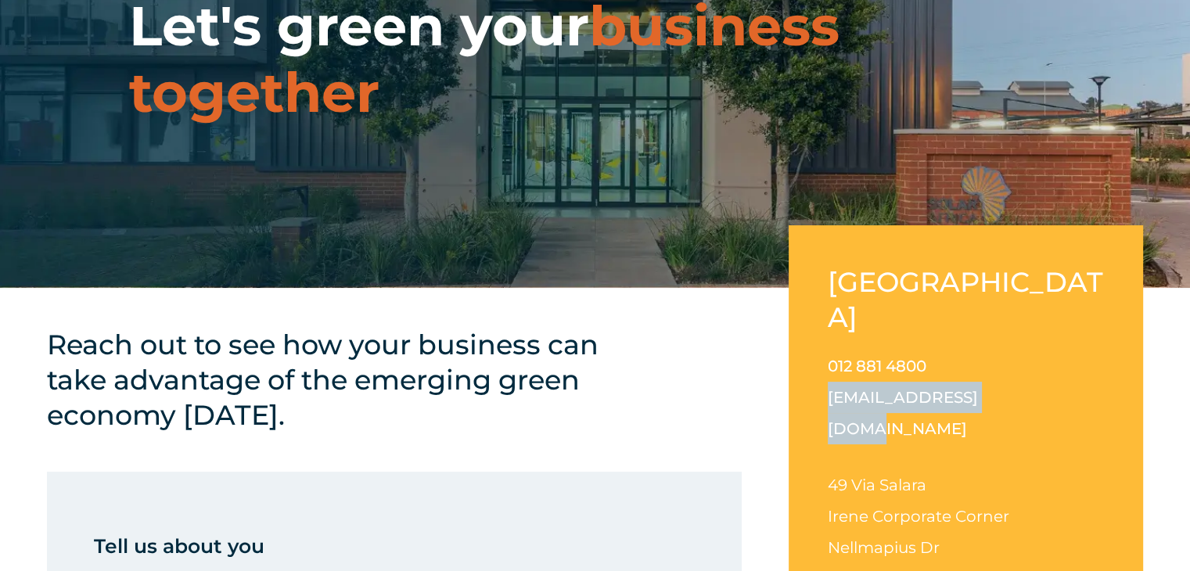
drag, startPoint x: 994, startPoint y: 364, endPoint x: 826, endPoint y: 365, distance: 167.4
click at [826, 365] on div "[GEOGRAPHIC_DATA] 012 881 4800 [EMAIL_ADDRESS][DOMAIN_NAME] [STREET_ADDRESS][PE…" at bounding box center [966, 441] width 354 height 433
copy link "[EMAIL_ADDRESS][DOMAIN_NAME]"
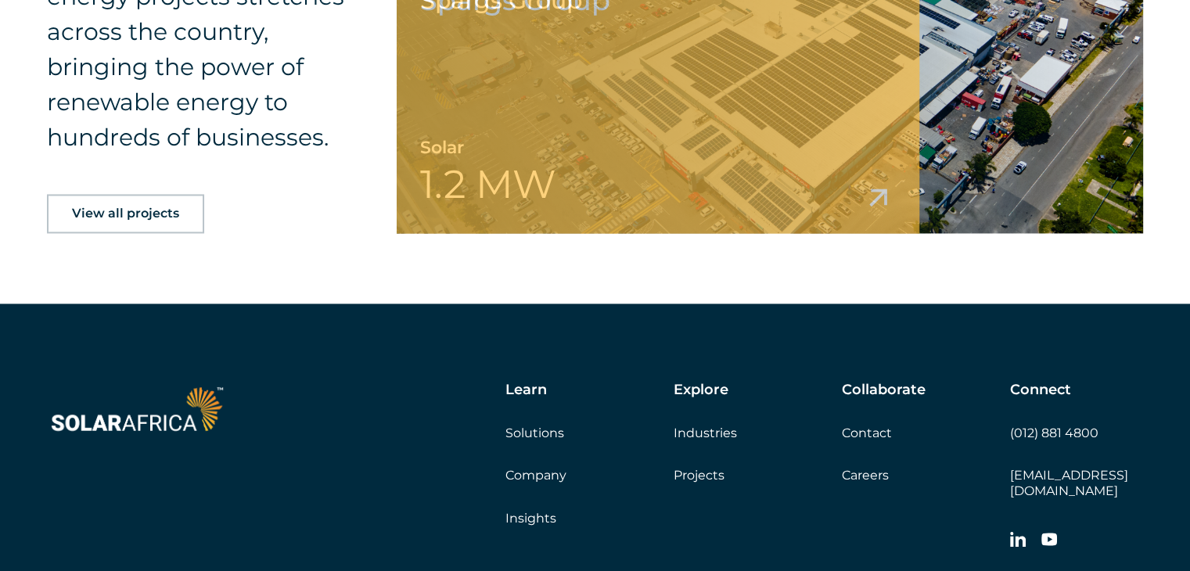
scroll to position [2594, 0]
